Goal: Navigation & Orientation: Find specific page/section

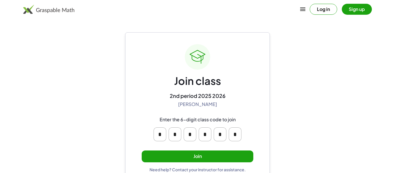
scroll to position [11, 0]
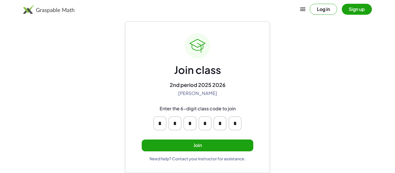
click at [212, 142] on button "Join" at bounding box center [198, 146] width 112 height 12
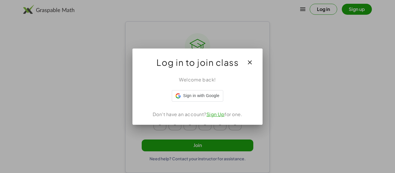
scroll to position [0, 0]
click at [326, 88] on div at bounding box center [197, 86] width 395 height 173
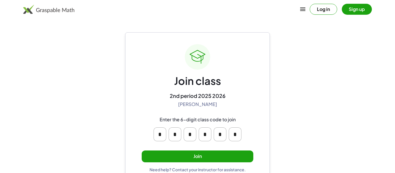
scroll to position [11, 0]
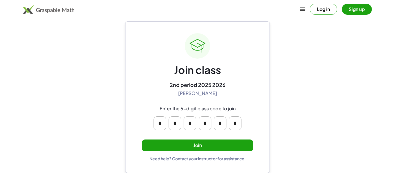
click at [183, 142] on button "Join" at bounding box center [198, 146] width 112 height 12
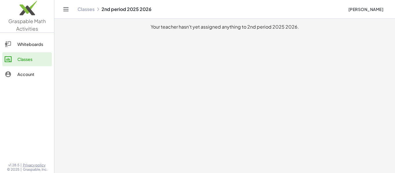
click at [28, 41] on div "Whiteboards" at bounding box center [33, 44] width 32 height 7
